Goal: Navigation & Orientation: Go to known website

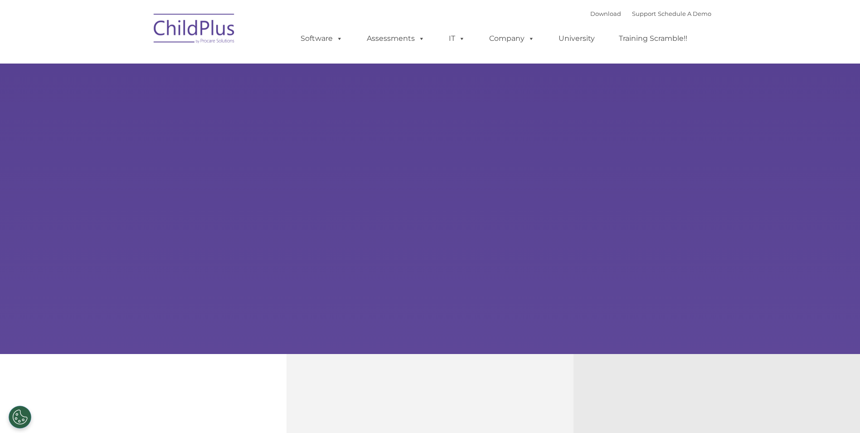
select select "MEDIUM"
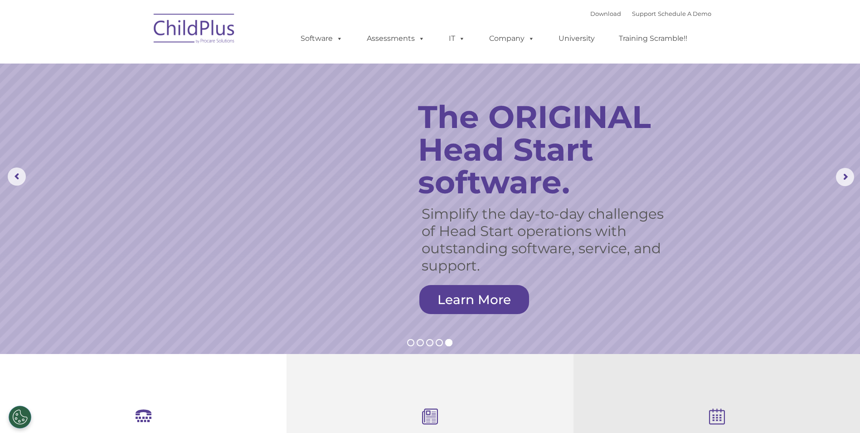
click at [205, 32] on img at bounding box center [194, 29] width 91 height 45
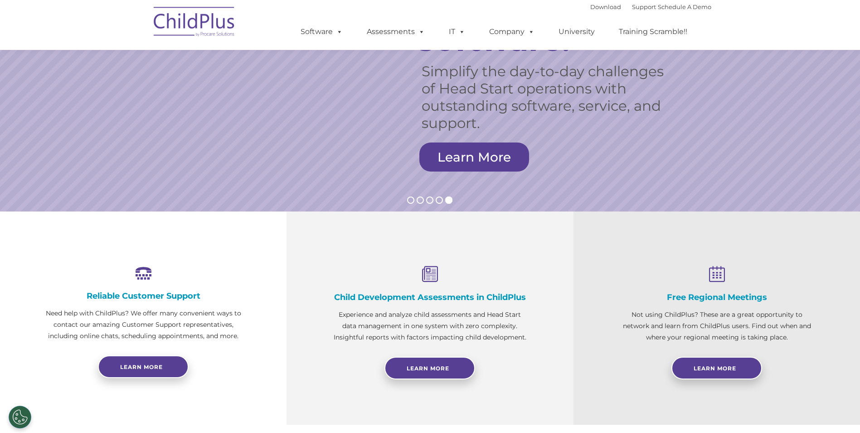
scroll to position [181, 0]
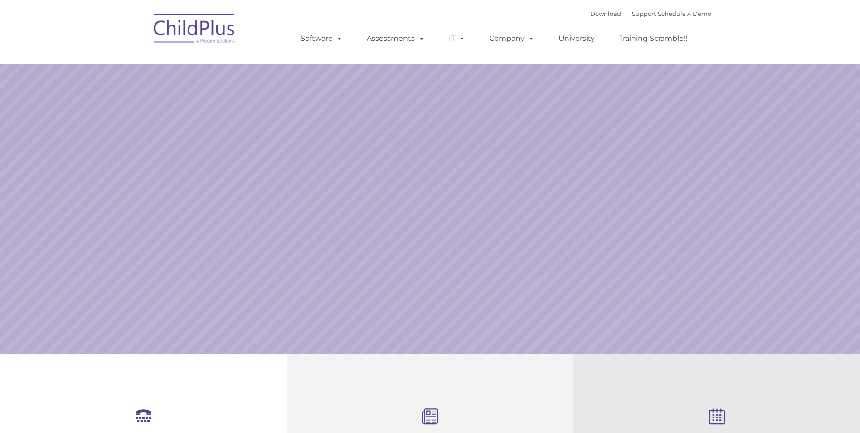
scroll to position [43, 0]
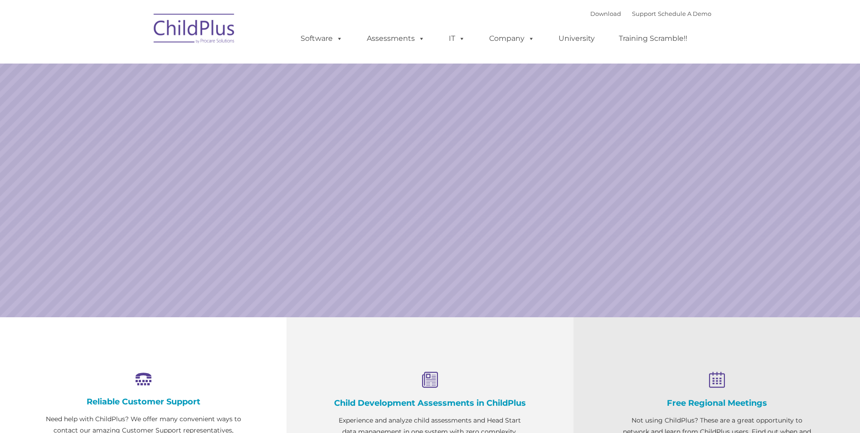
select select "MEDIUM"
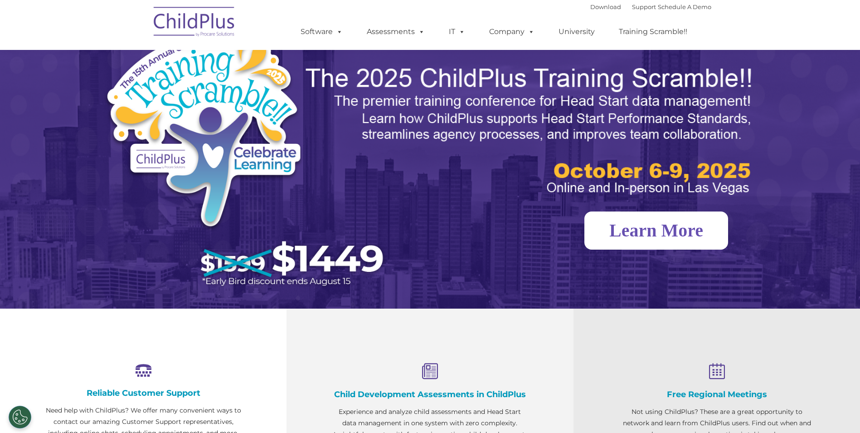
scroll to position [0, 0]
